Goal: Information Seeking & Learning: Learn about a topic

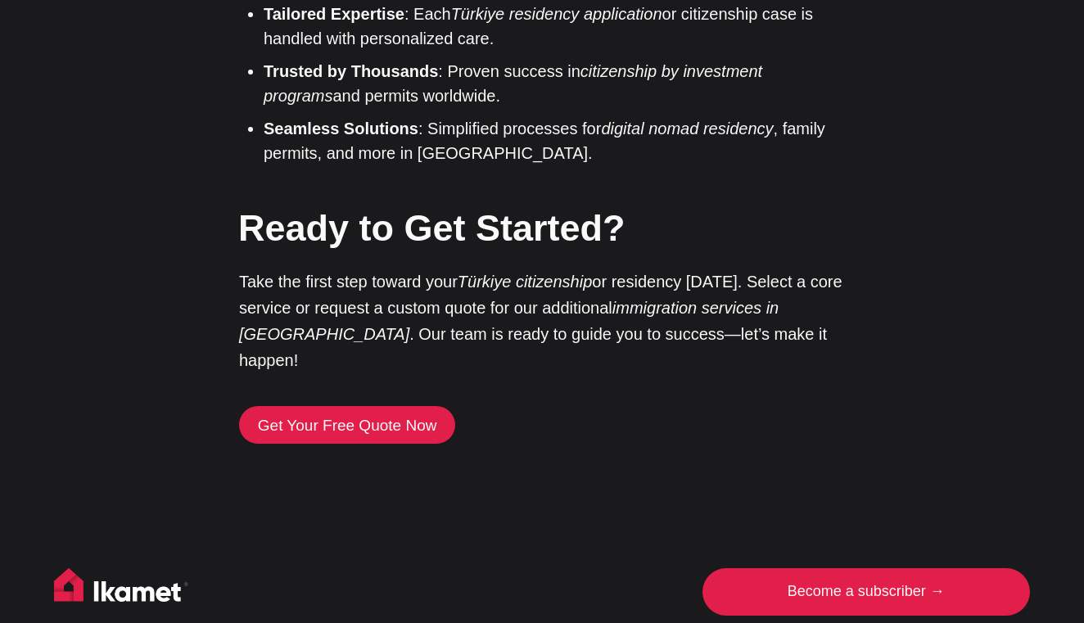
scroll to position [3994, 0]
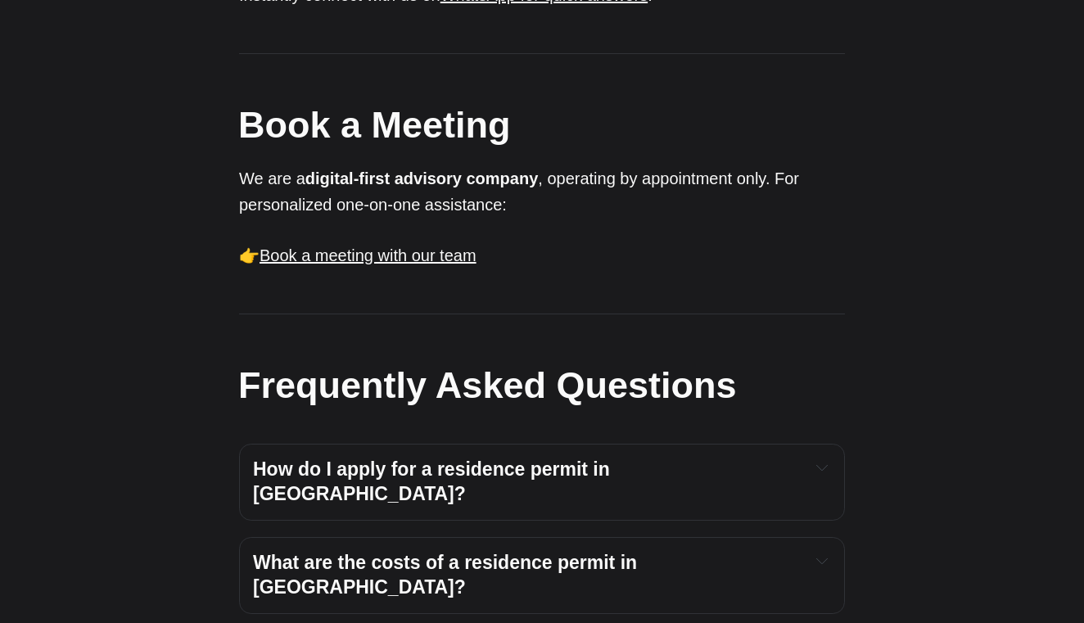
scroll to position [1685, 0]
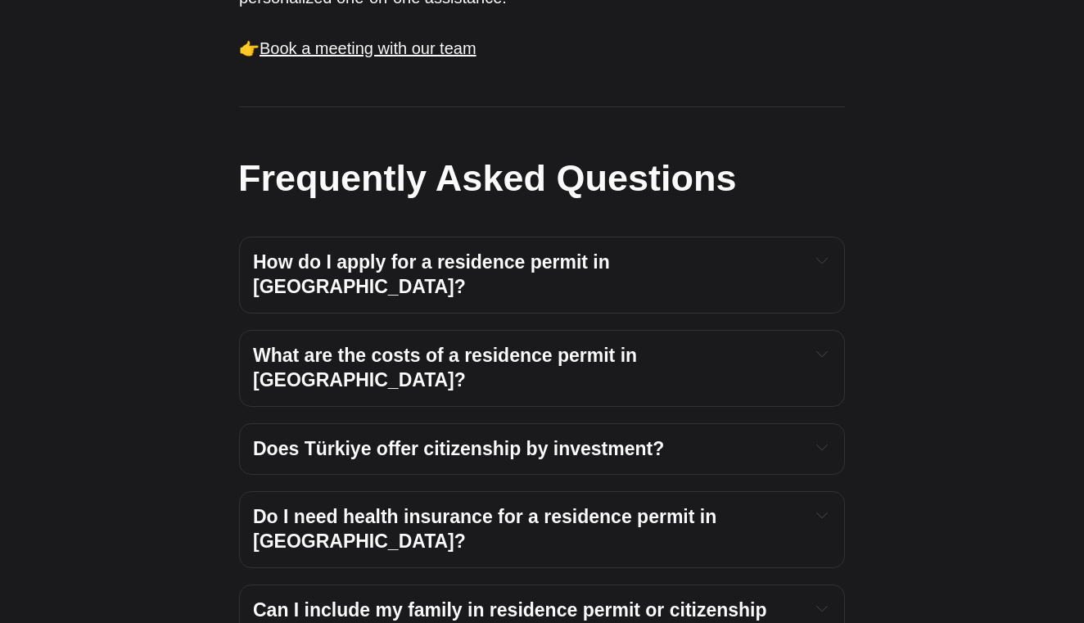
click at [633, 237] on div "How do I apply for a residence permit in [GEOGRAPHIC_DATA]? The process starts …" at bounding box center [542, 275] width 606 height 77
click at [644, 237] on div "How do I apply for a residence permit in [GEOGRAPHIC_DATA]? The process starts …" at bounding box center [542, 275] width 606 height 77
click at [615, 251] on span "How do I apply for a residence permit in [GEOGRAPHIC_DATA]?" at bounding box center [434, 274] width 362 height 46
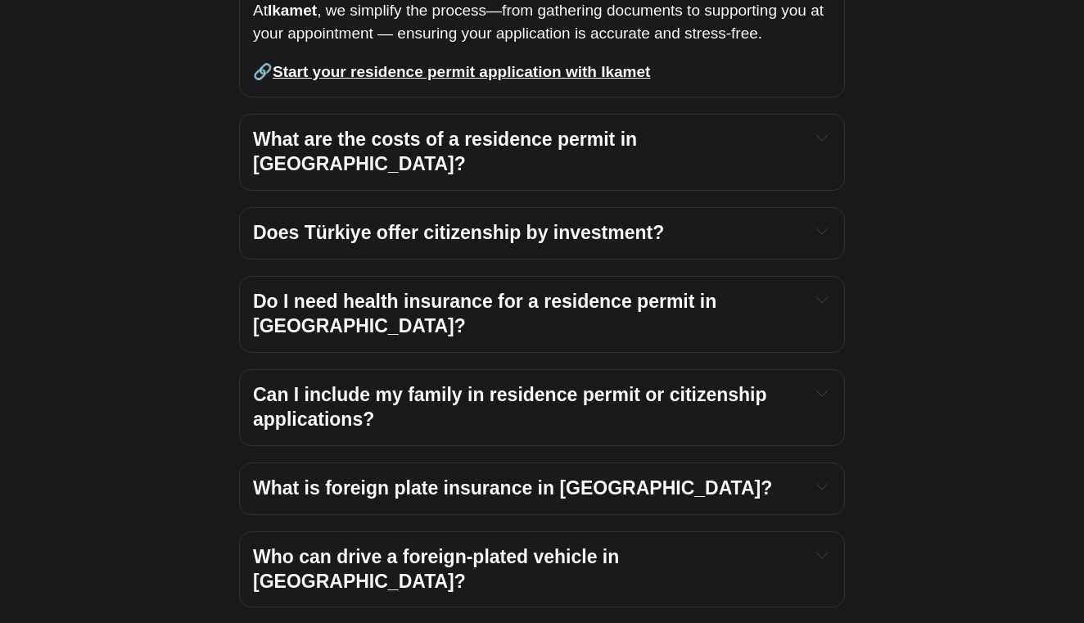
scroll to position [2586, 0]
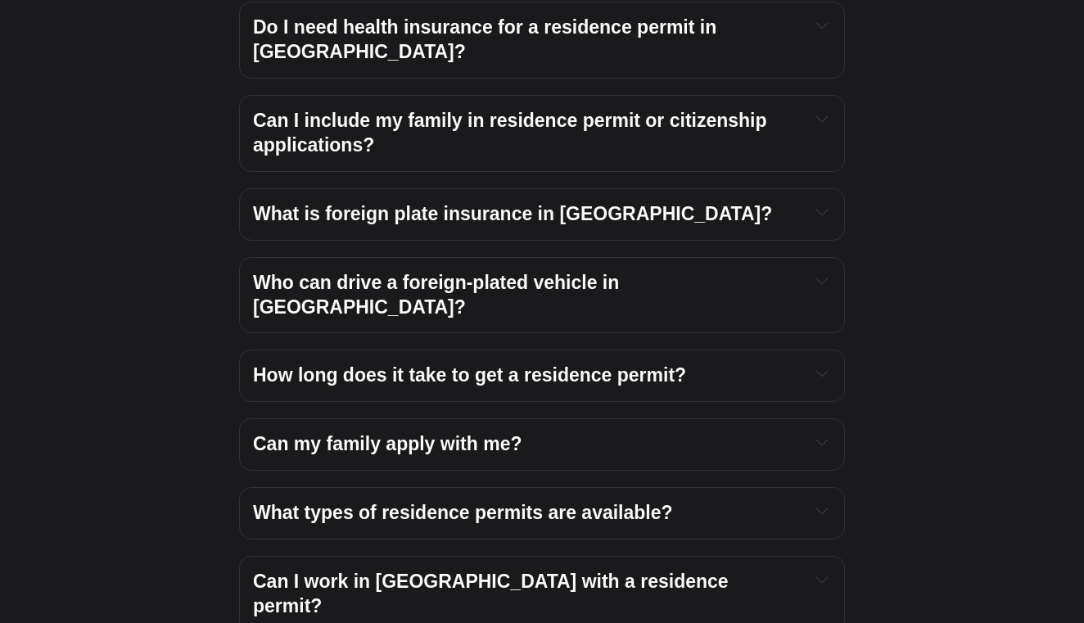
click at [656, 432] on h4 "Can my family apply with me?" at bounding box center [524, 444] width 543 height 25
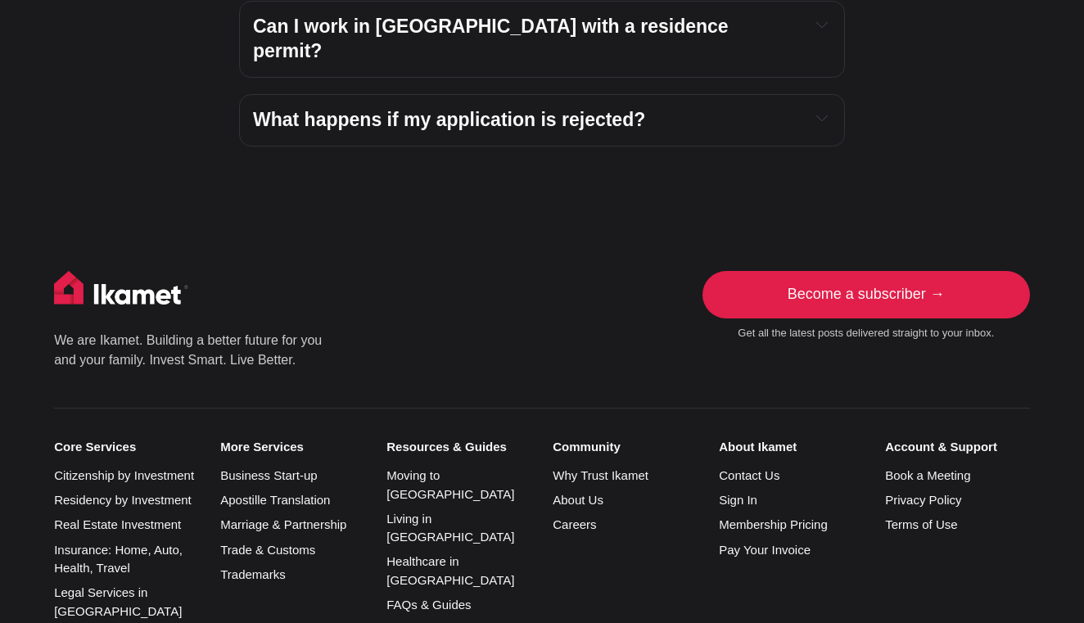
scroll to position [3247, 0]
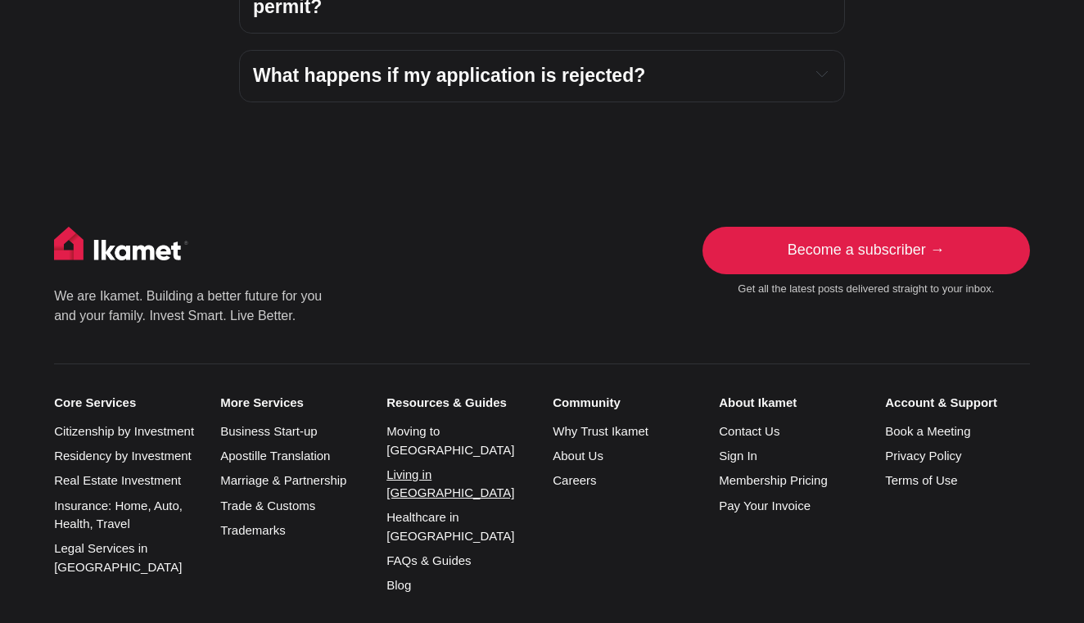
click at [448, 467] on link "Living in [GEOGRAPHIC_DATA]" at bounding box center [450, 483] width 128 height 33
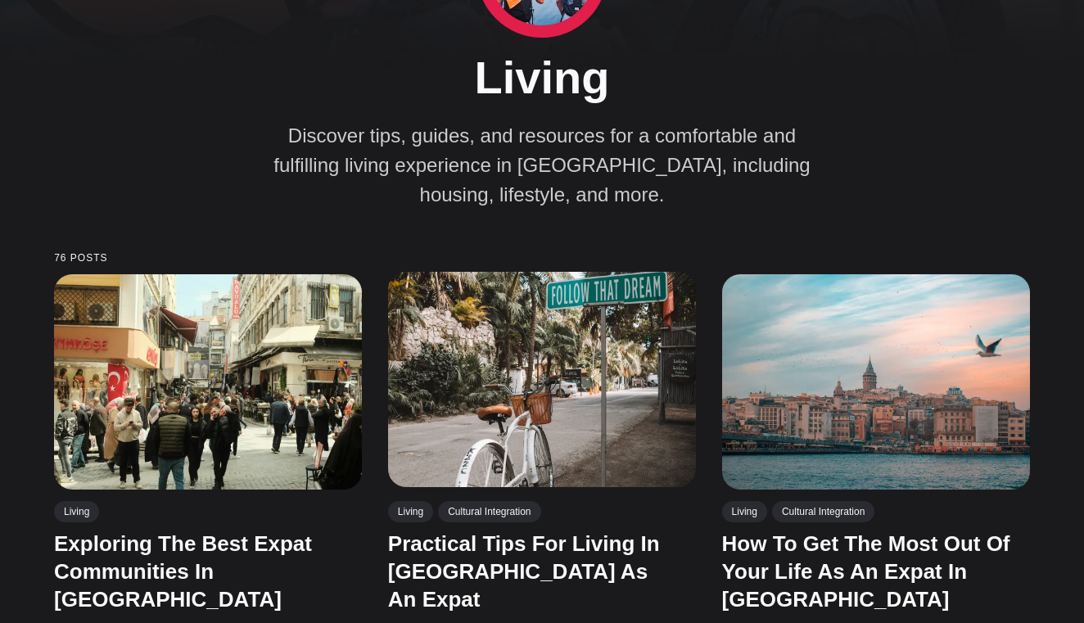
scroll to position [183, 0]
